Goal: Connect with others: Connect with others

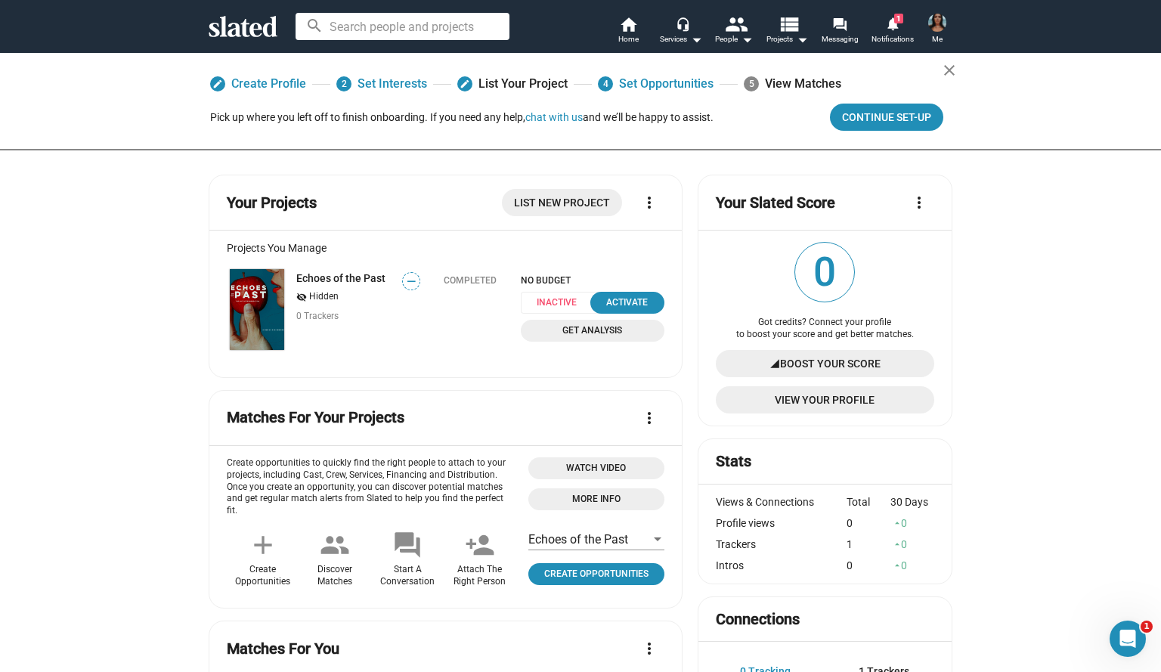
click at [935, 24] on img at bounding box center [937, 23] width 18 height 18
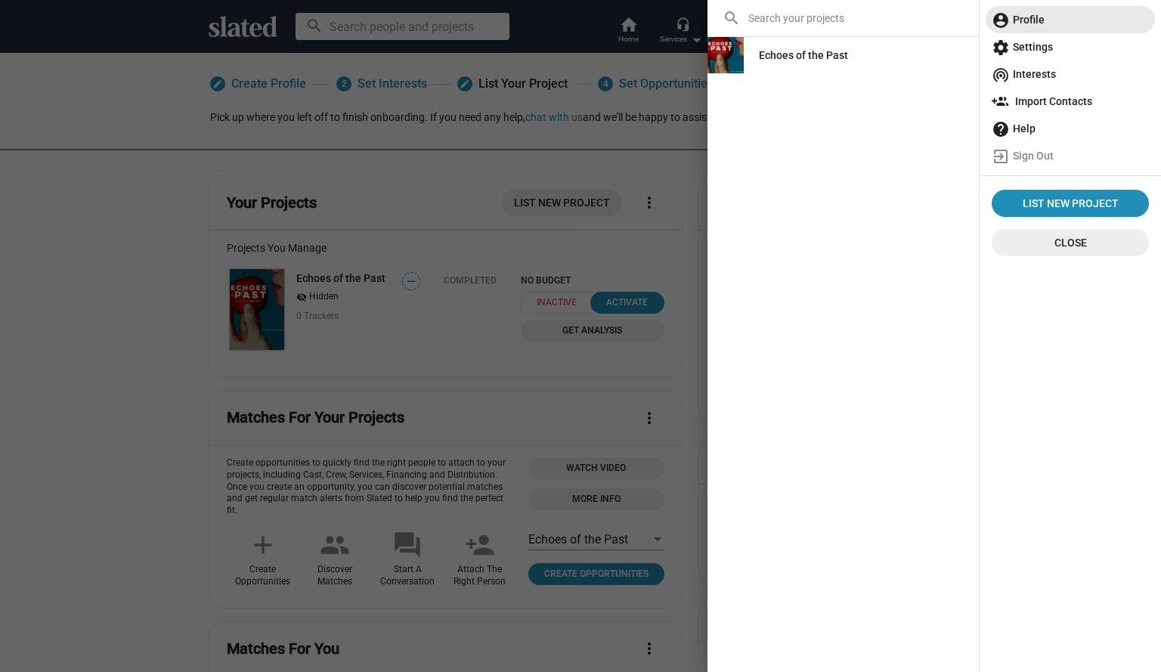
click at [1027, 29] on span "account_circle Profile" at bounding box center [1069, 19] width 157 height 27
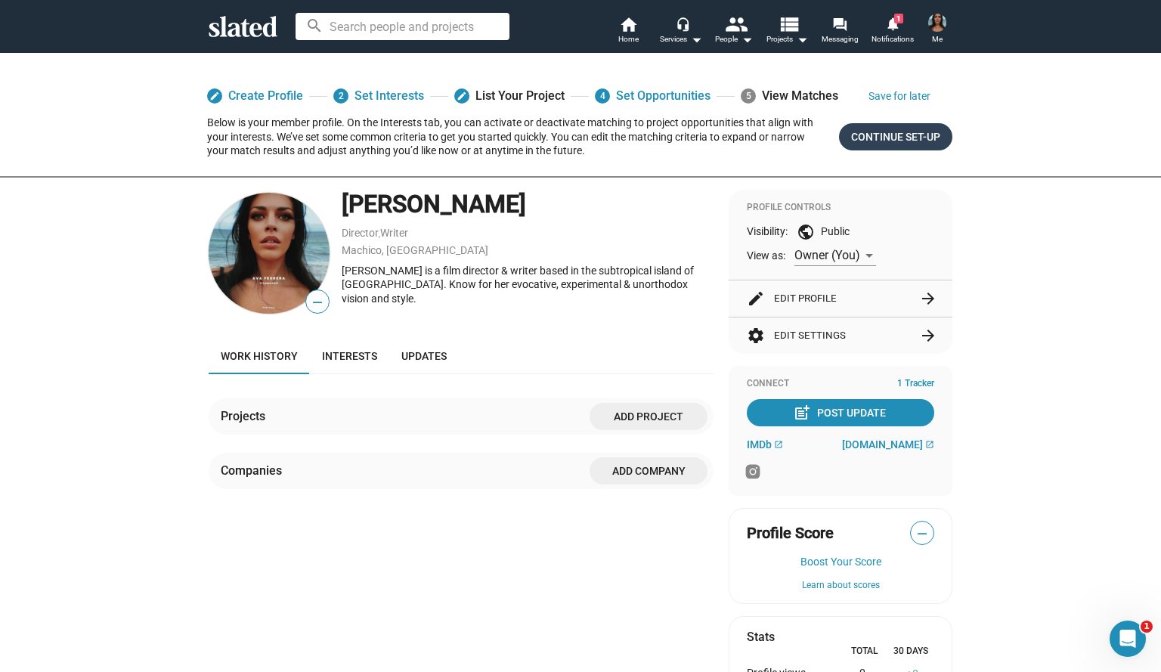
click at [895, 129] on span "Continue Set-up" at bounding box center [895, 136] width 89 height 27
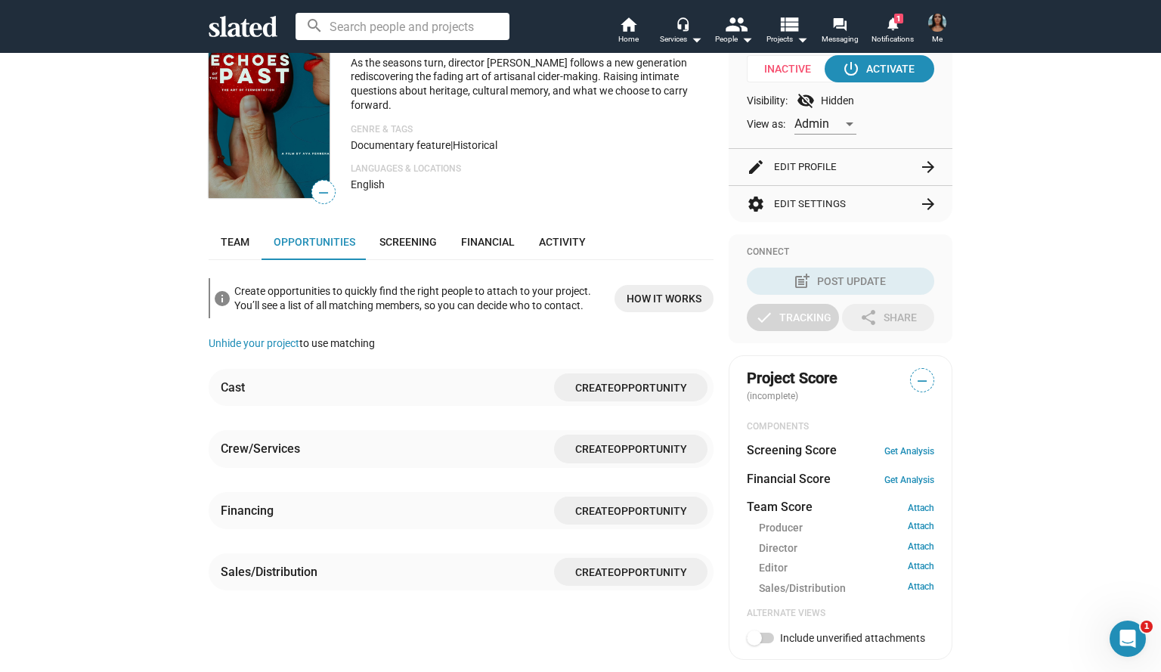
scroll to position [151, 0]
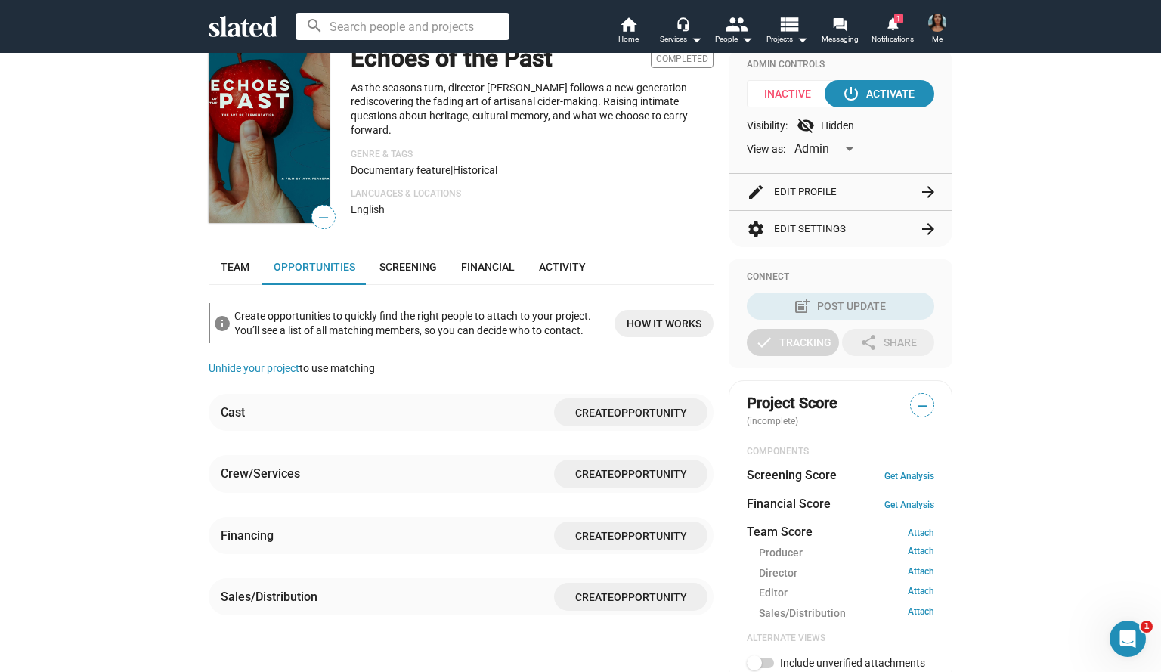
click at [627, 600] on span "Opportunity" at bounding box center [650, 597] width 73 height 12
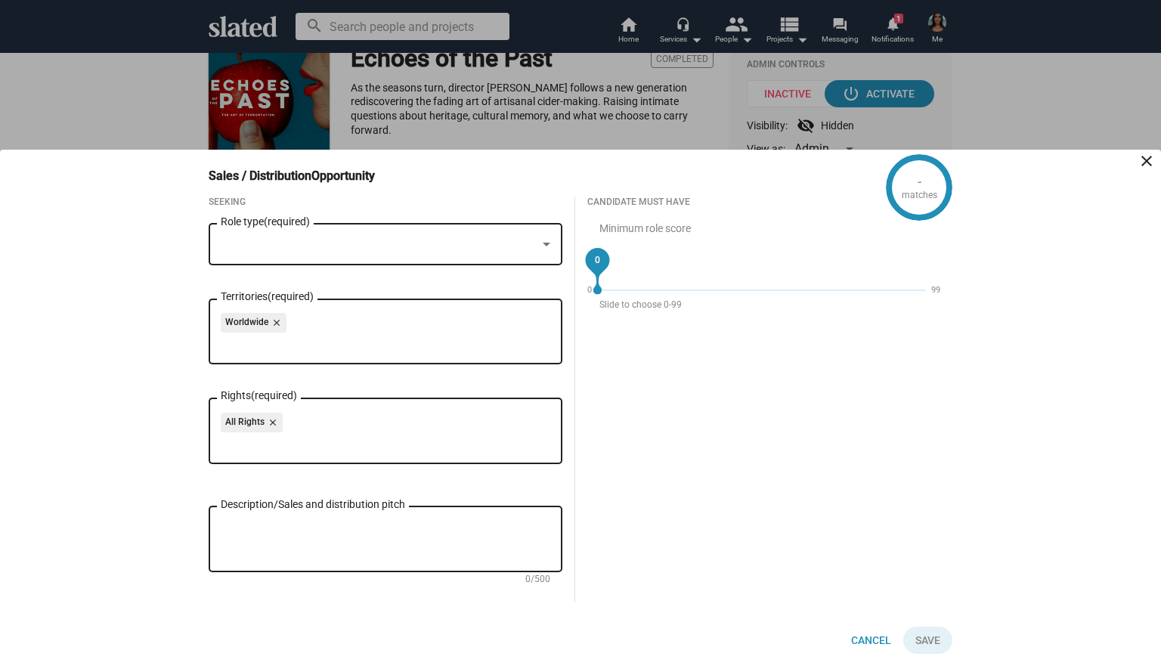
click at [475, 240] on div at bounding box center [379, 245] width 316 height 16
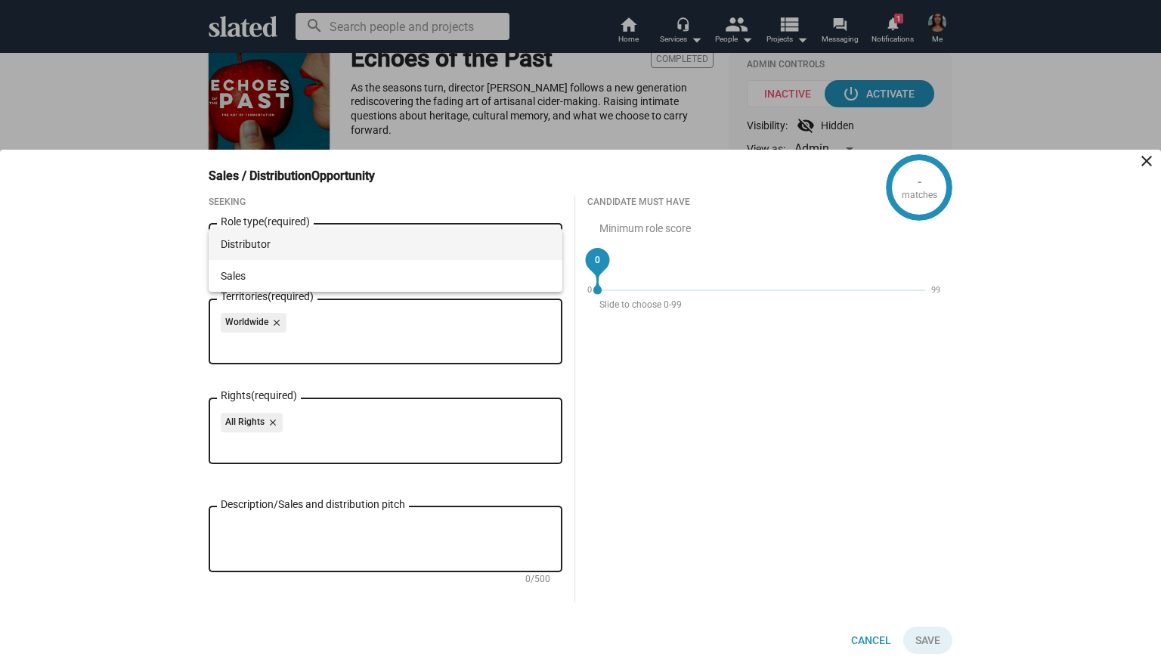
click at [415, 249] on span "Distributor" at bounding box center [385, 244] width 329 height 32
